Goal: Information Seeking & Learning: Learn about a topic

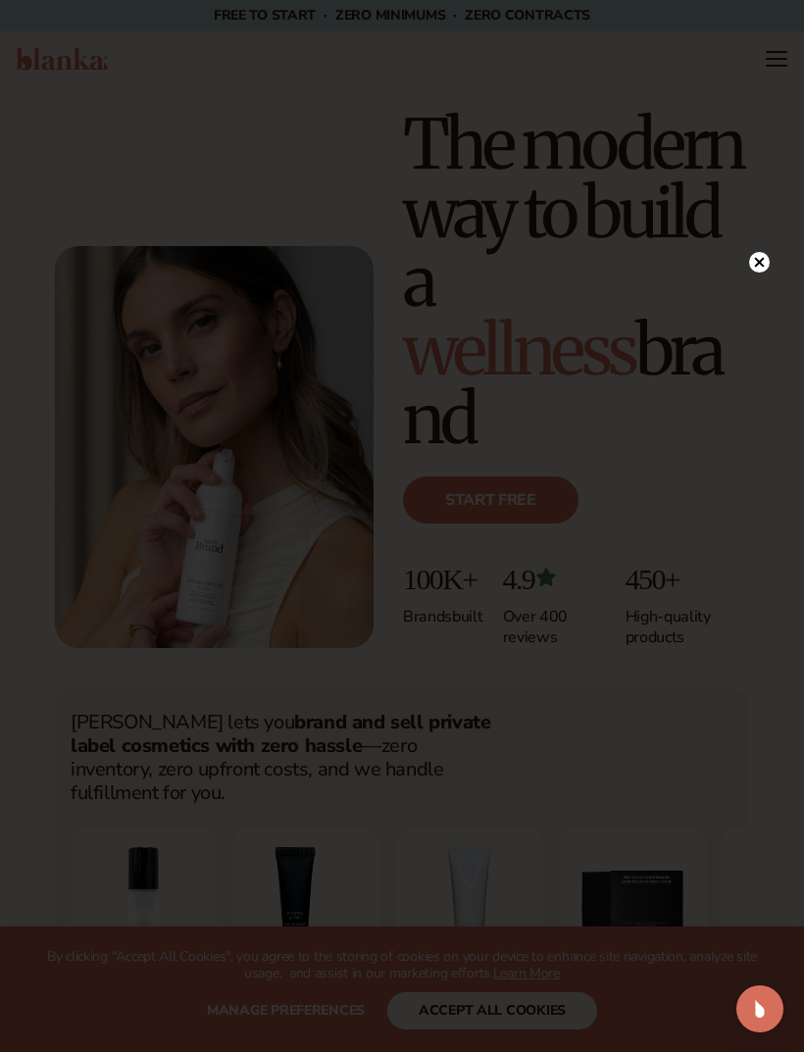
click at [542, 1023] on div at bounding box center [402, 526] width 804 height 1052
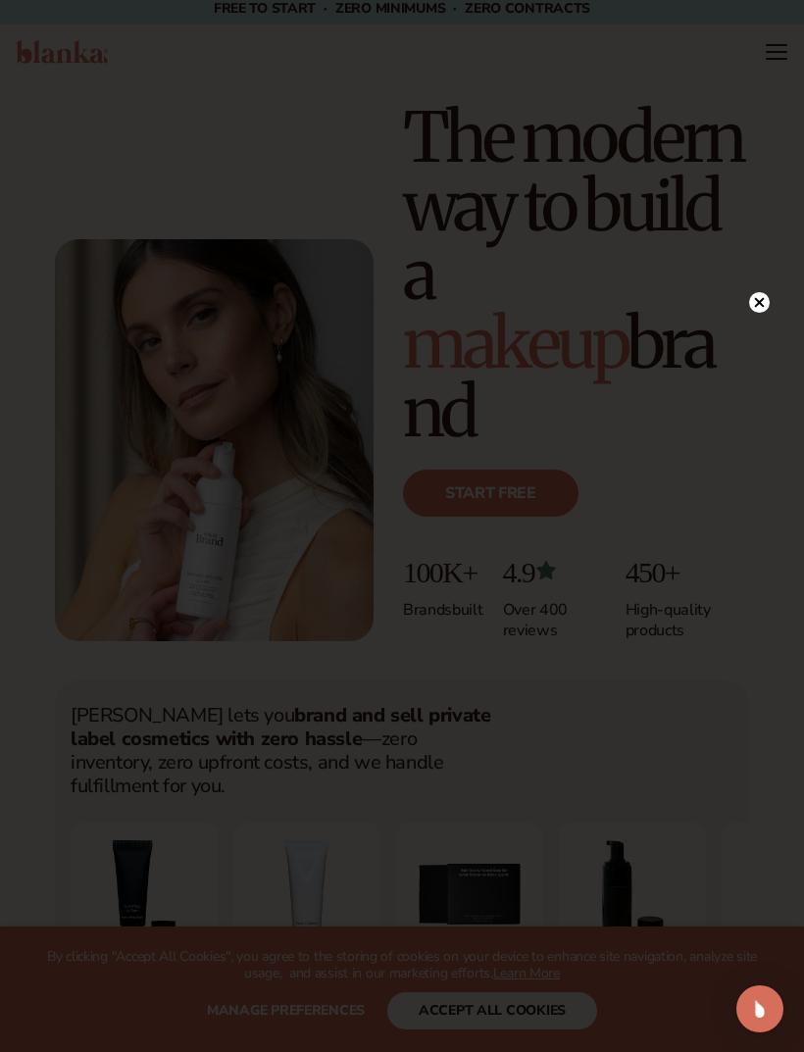
click at [769, 311] on icon at bounding box center [759, 302] width 21 height 21
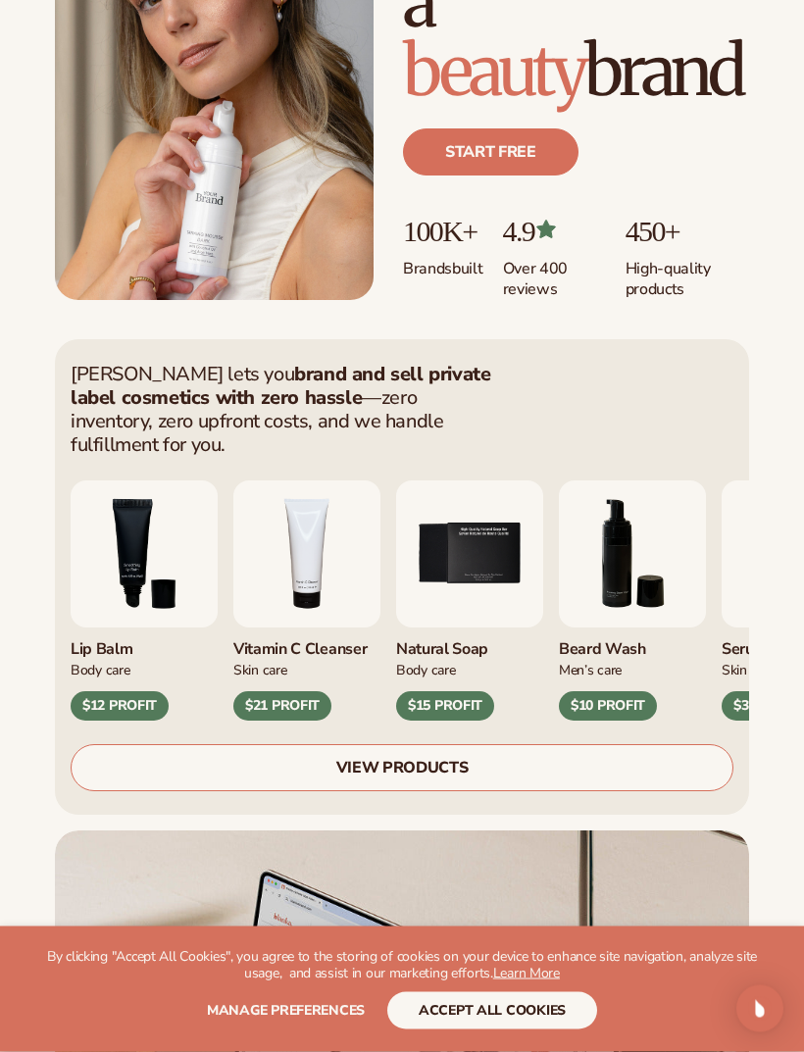
scroll to position [314, 0]
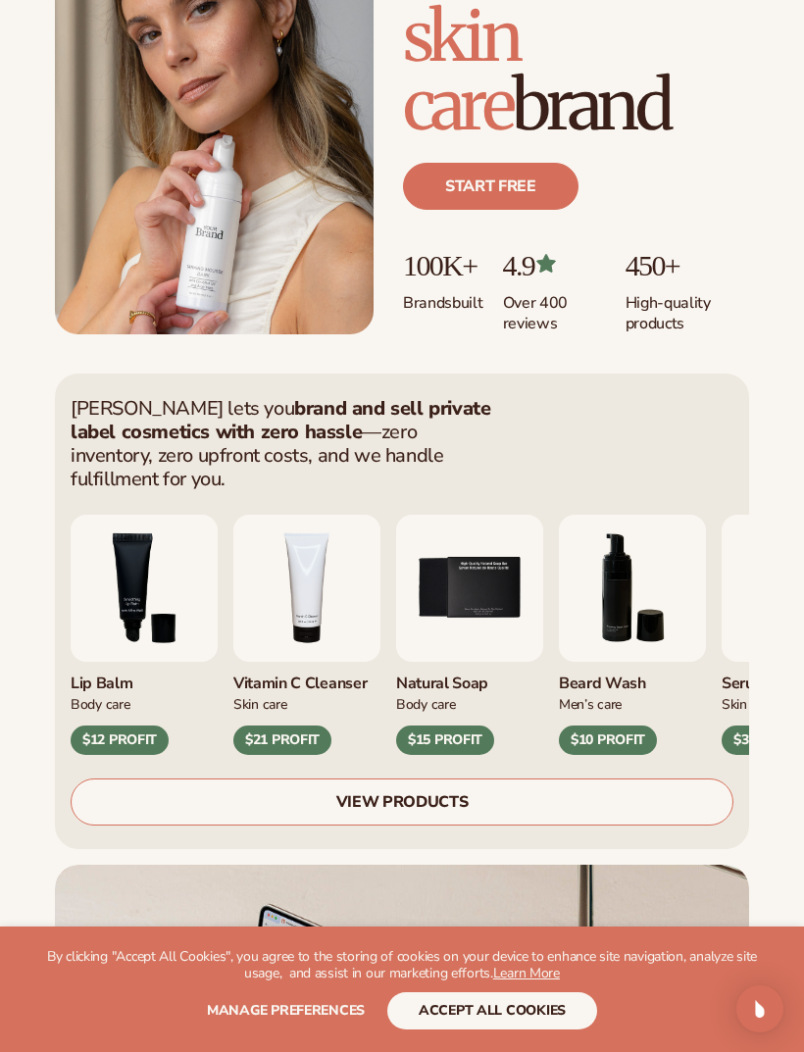
click at [509, 779] on link "VIEW PRODUCTS" at bounding box center [402, 802] width 663 height 47
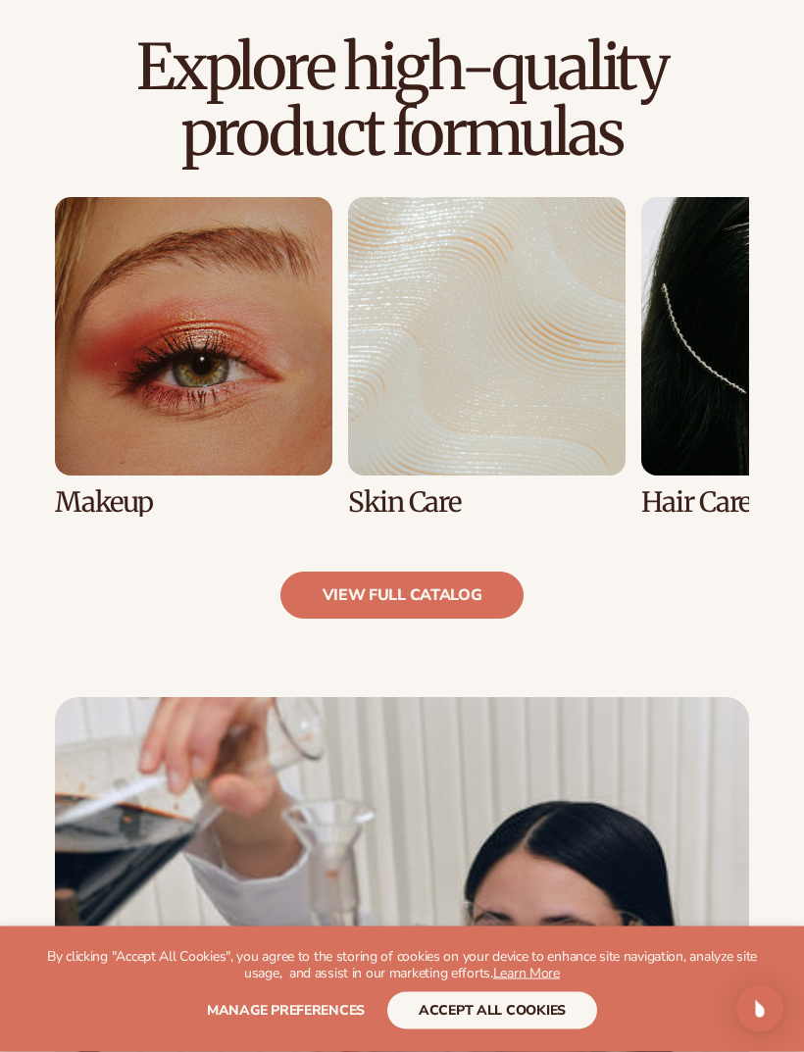
scroll to position [1296, 0]
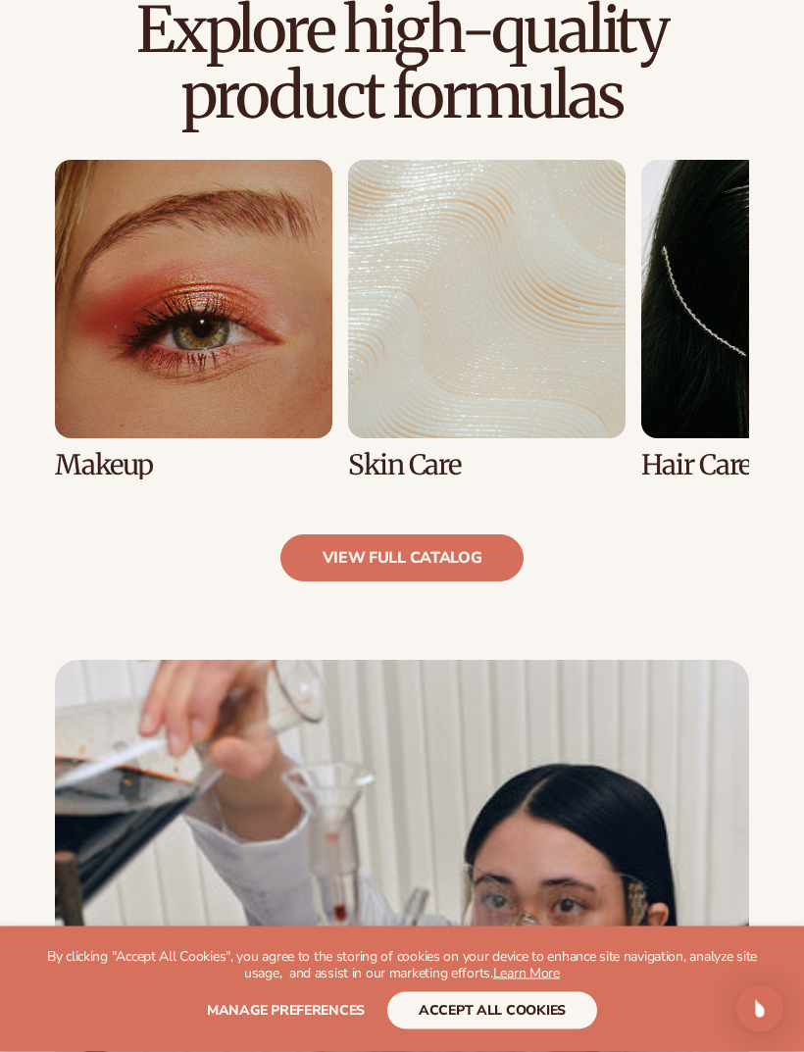
click at [396, 361] on link "2 / 8" at bounding box center [487, 321] width 278 height 320
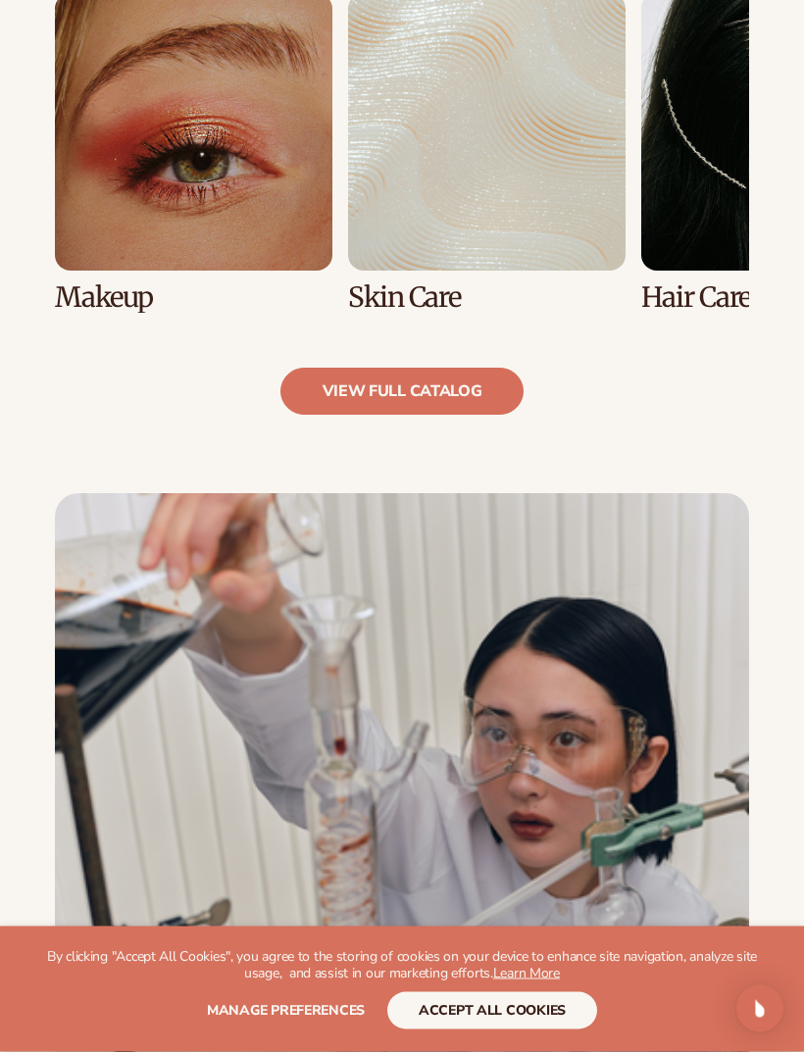
scroll to position [1538, 0]
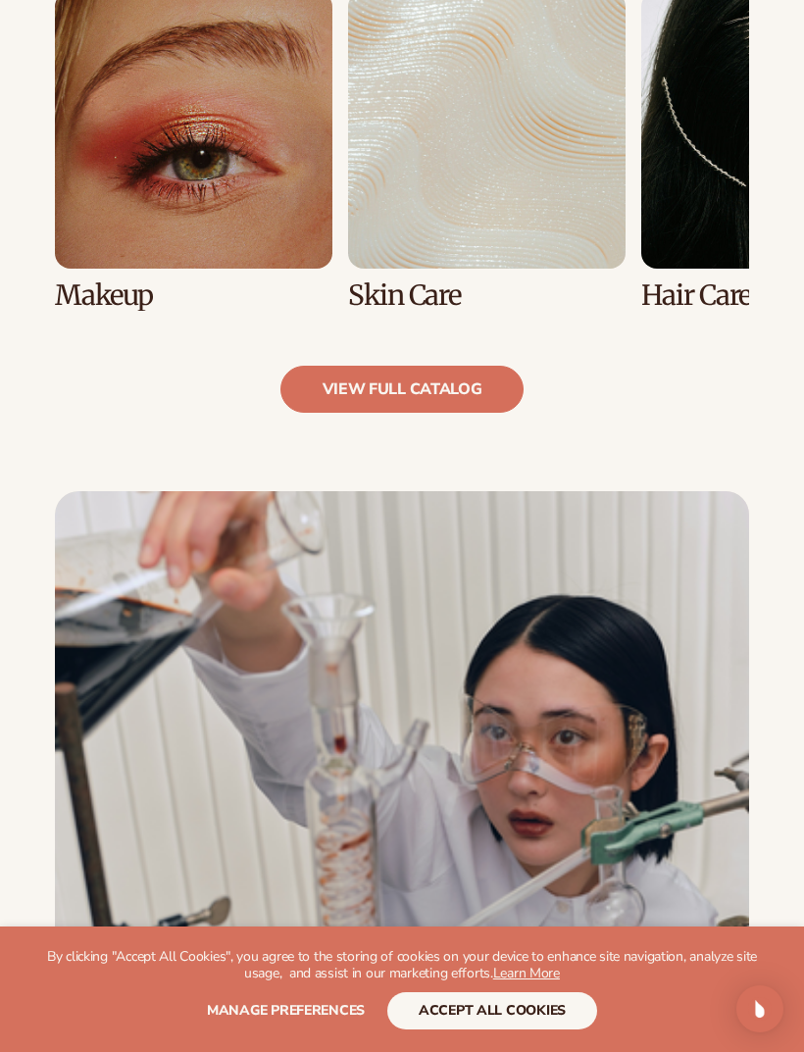
click at [497, 366] on link "view full catalog" at bounding box center [402, 389] width 244 height 47
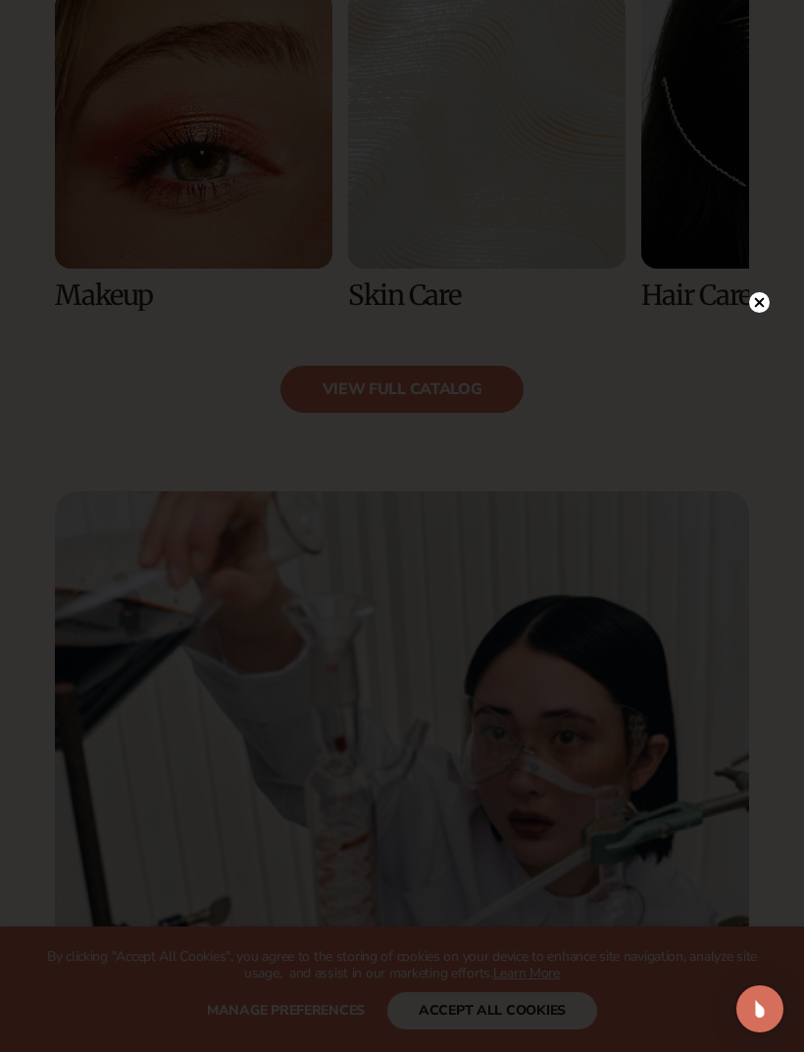
click at [787, 347] on div at bounding box center [402, 526] width 804 height 1052
click at [767, 313] on circle at bounding box center [759, 302] width 21 height 21
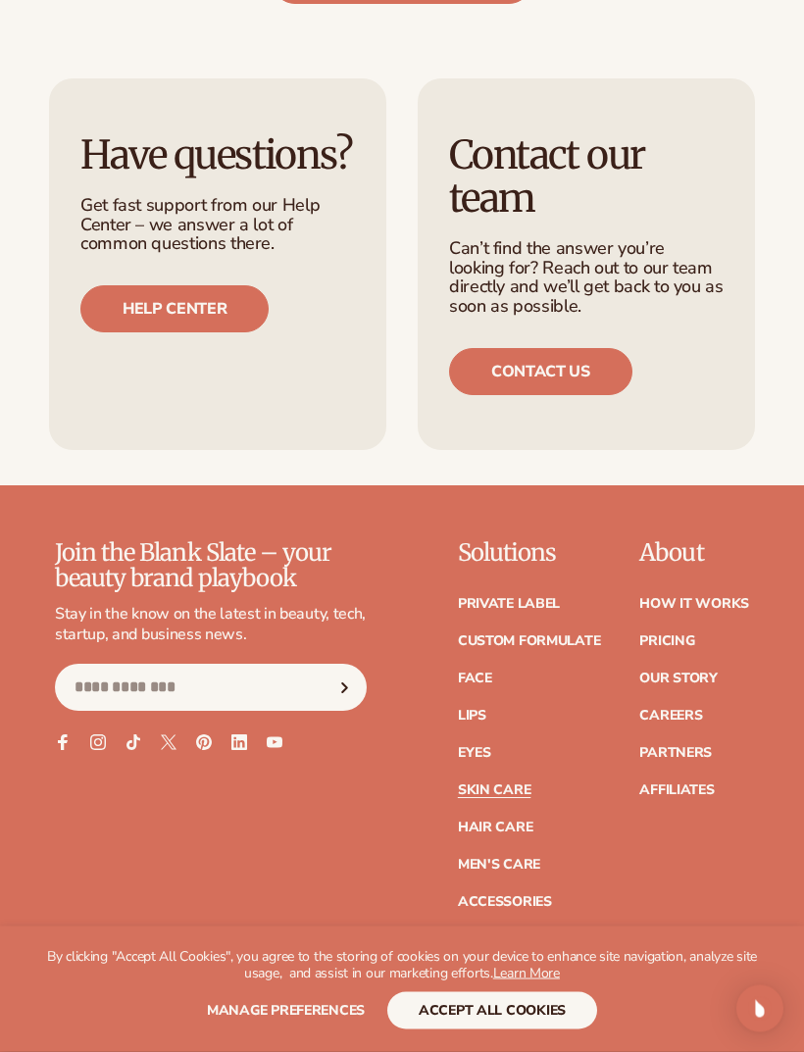
scroll to position [3762, 0]
click at [530, 858] on link "Men's Care" at bounding box center [499, 865] width 82 height 14
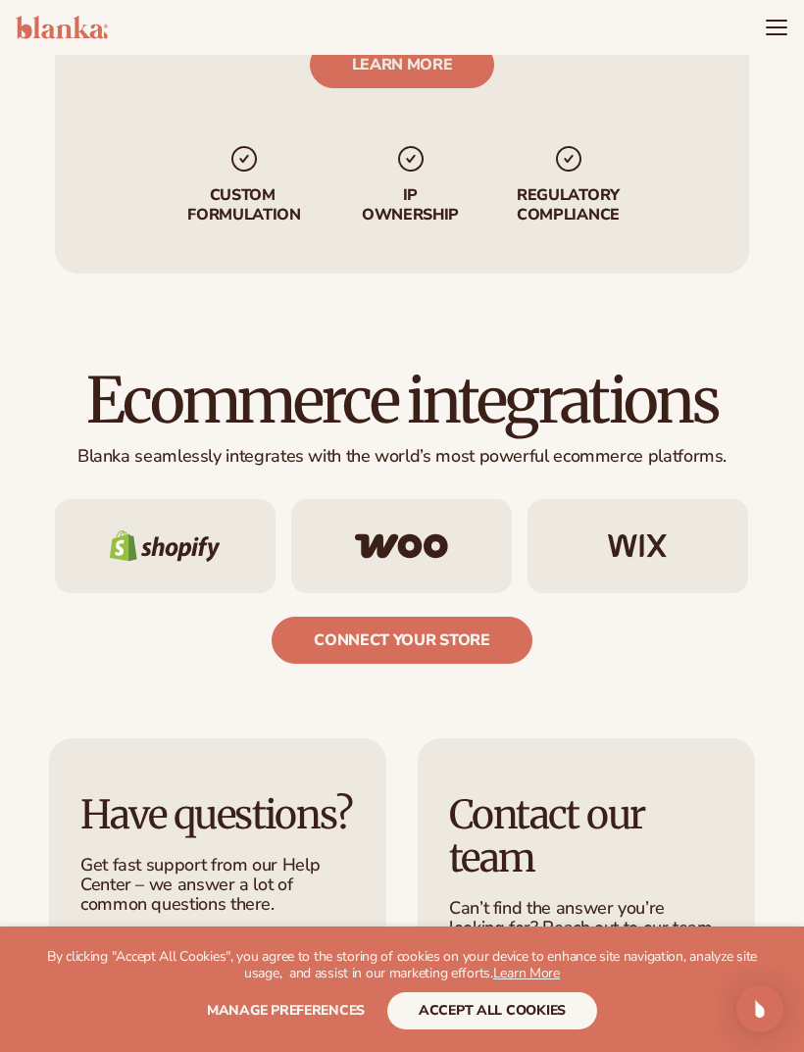
scroll to position [3077, 0]
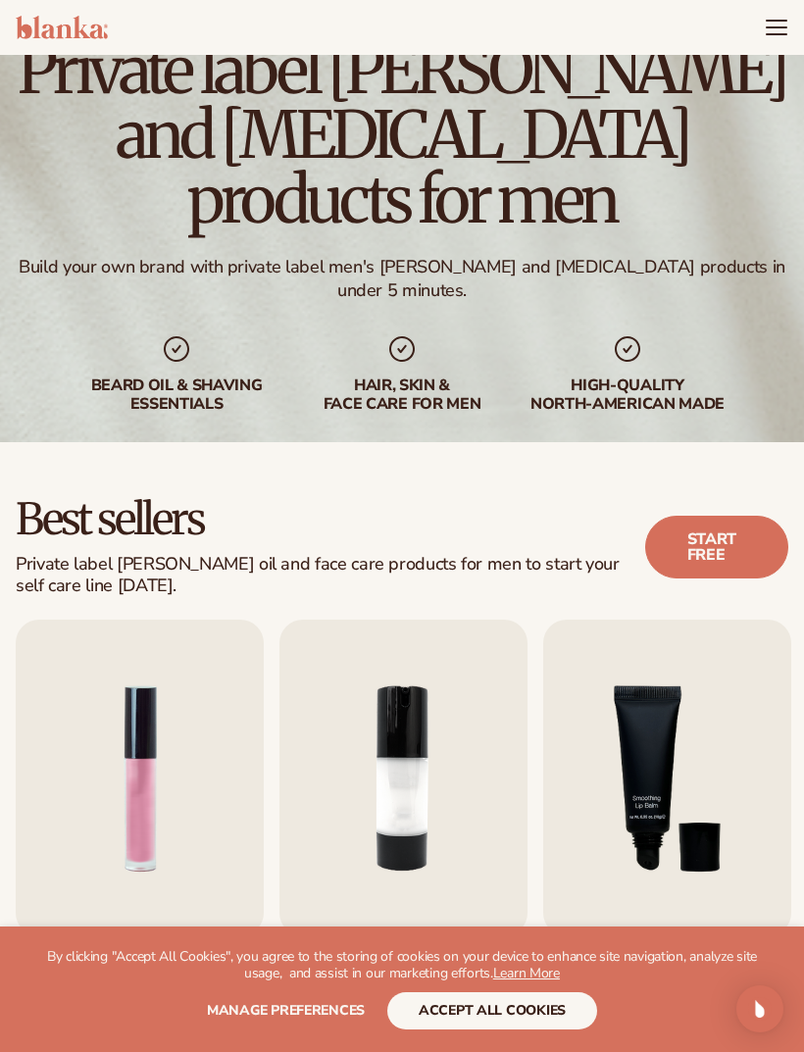
scroll to position [75, 0]
click at [713, 560] on link "Start free" at bounding box center [716, 548] width 143 height 63
